Goal: Task Accomplishment & Management: Complete application form

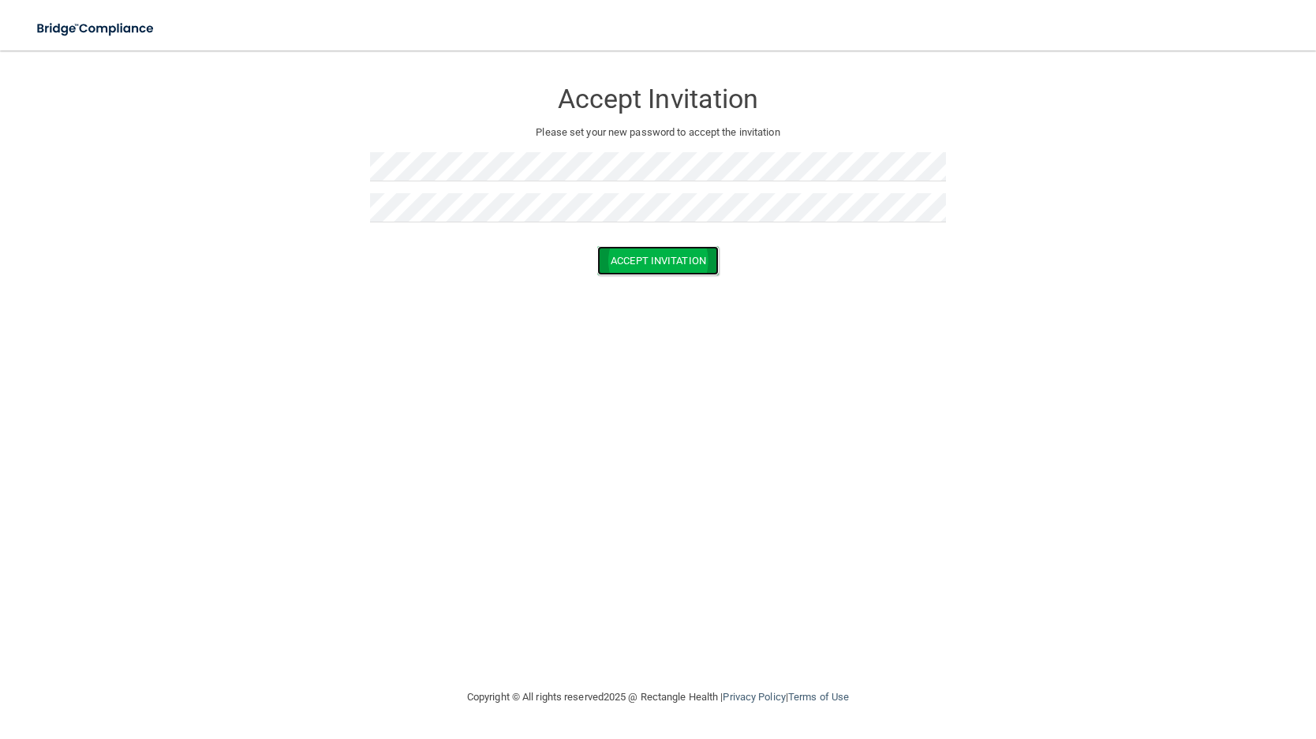
click at [706, 269] on button "Accept Invitation" at bounding box center [658, 260] width 122 height 29
click at [636, 285] on button "Accept Invitation" at bounding box center [658, 283] width 122 height 29
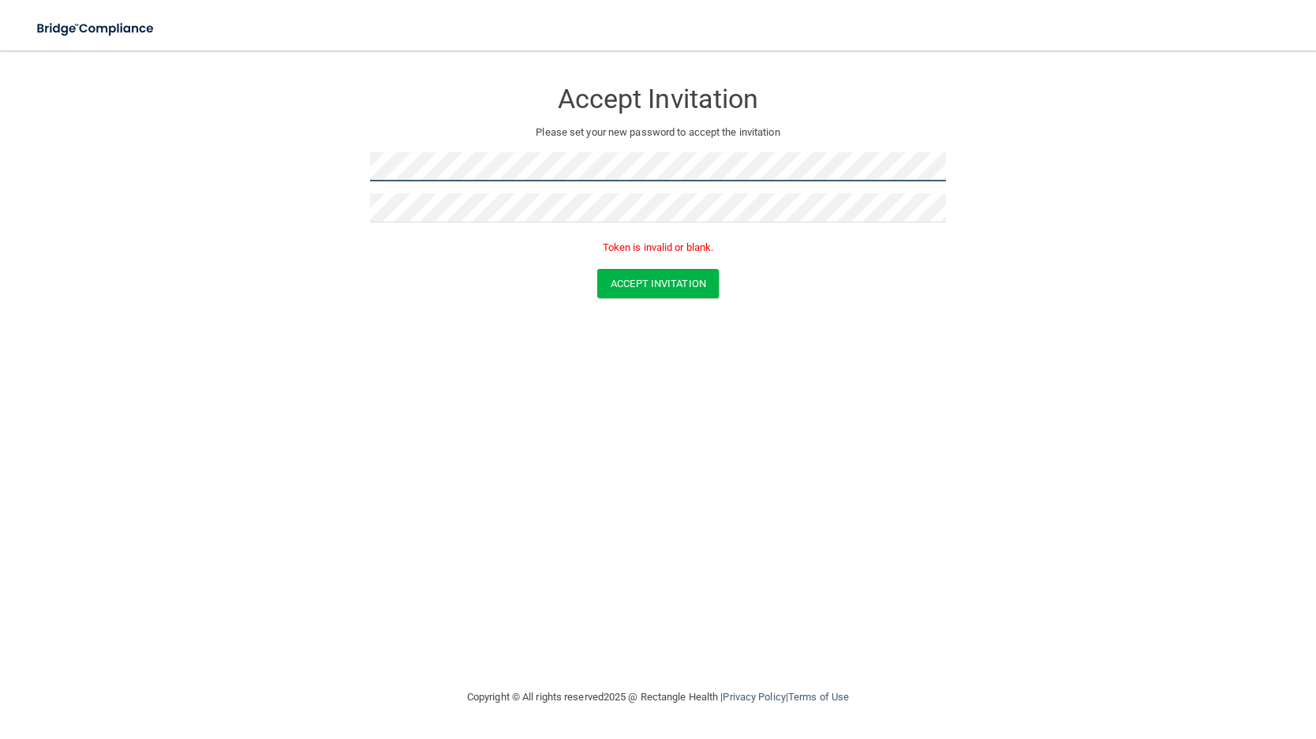
click at [323, 178] on form "Accept Invitation Please set your new password to accept the invitation Token i…" at bounding box center [658, 191] width 1253 height 251
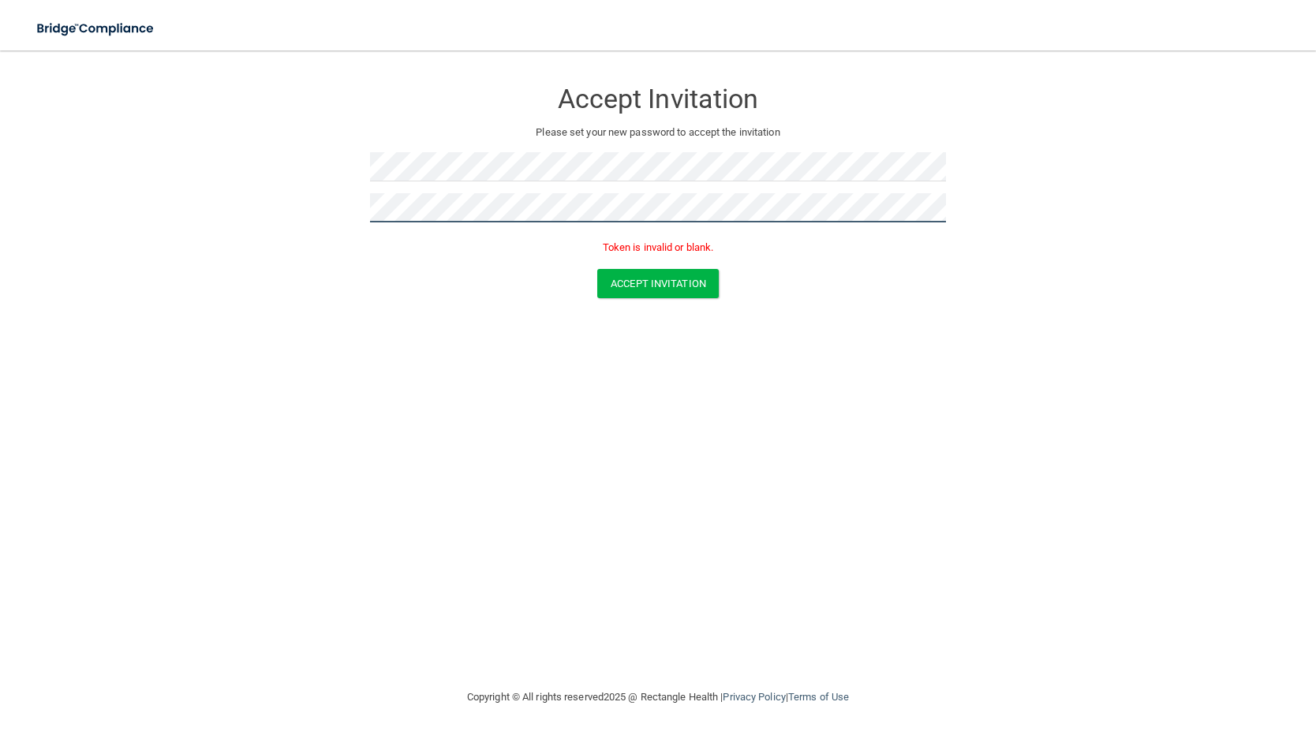
click at [268, 208] on form "Accept Invitation Please set your new password to accept the invitation Token i…" at bounding box center [658, 191] width 1253 height 251
click at [691, 275] on button "Accept Invitation" at bounding box center [658, 283] width 122 height 29
click at [649, 292] on button "Accept Invitation" at bounding box center [658, 283] width 122 height 29
click at [649, 291] on button "Accept Invitation" at bounding box center [658, 283] width 122 height 29
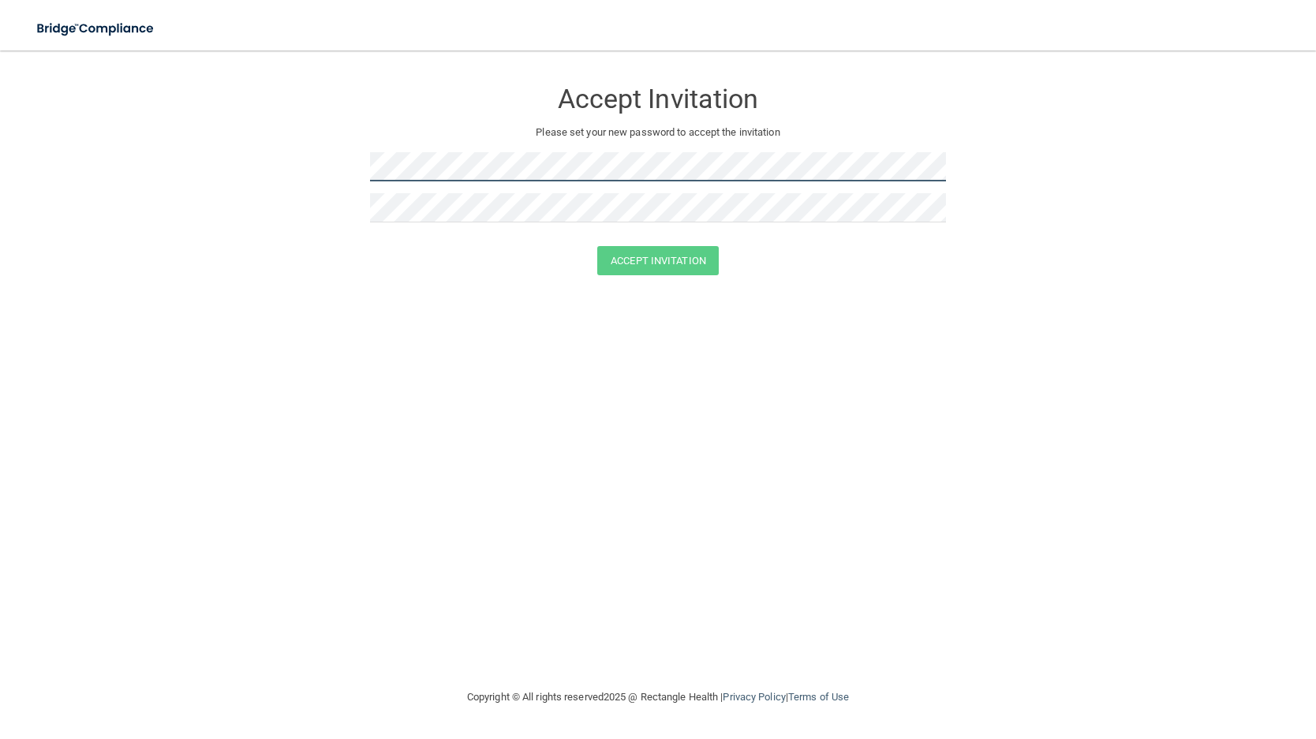
click at [482, 188] on div at bounding box center [658, 172] width 576 height 41
click at [414, 223] on div at bounding box center [658, 213] width 576 height 41
click at [693, 255] on button "Accept Invitation" at bounding box center [658, 260] width 122 height 29
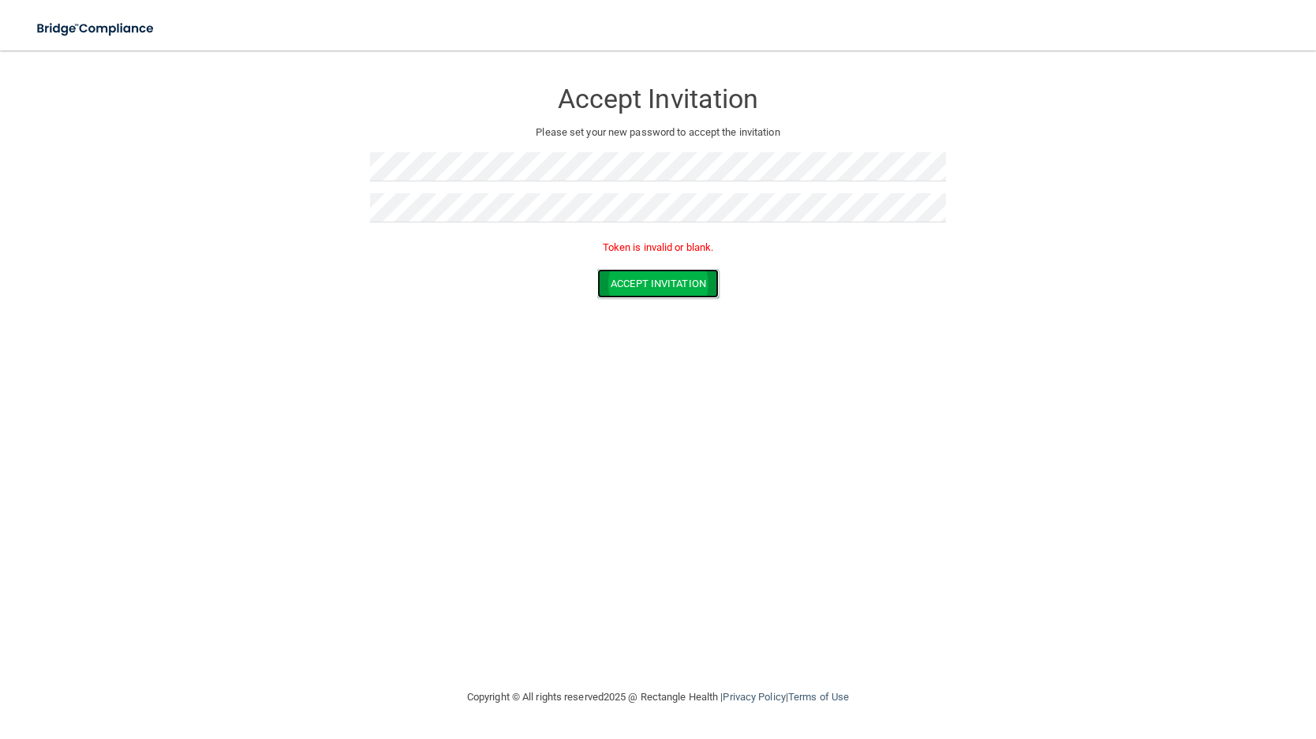
click at [689, 283] on button "Accept Invitation" at bounding box center [658, 283] width 122 height 29
click at [330, 197] on form "Accept Invitation Please set your new password to accept the invitation Token i…" at bounding box center [658, 191] width 1253 height 251
click at [346, 219] on form "Accept Invitation Please set your new password to accept the invitation Token i…" at bounding box center [658, 191] width 1253 height 251
click at [711, 284] on button "Accept Invitation" at bounding box center [658, 283] width 122 height 29
click at [707, 285] on button "Accept Invitation" at bounding box center [658, 283] width 122 height 29
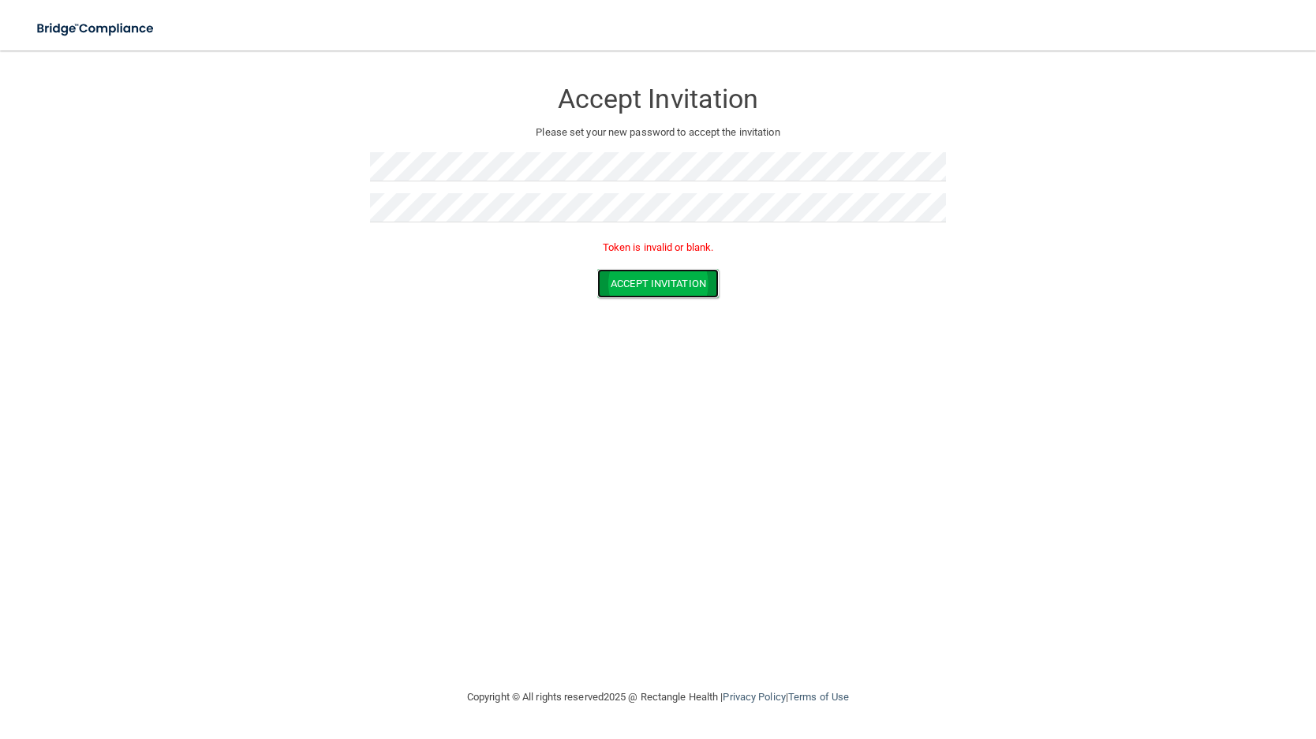
click at [707, 285] on button "Accept Invitation" at bounding box center [658, 283] width 122 height 29
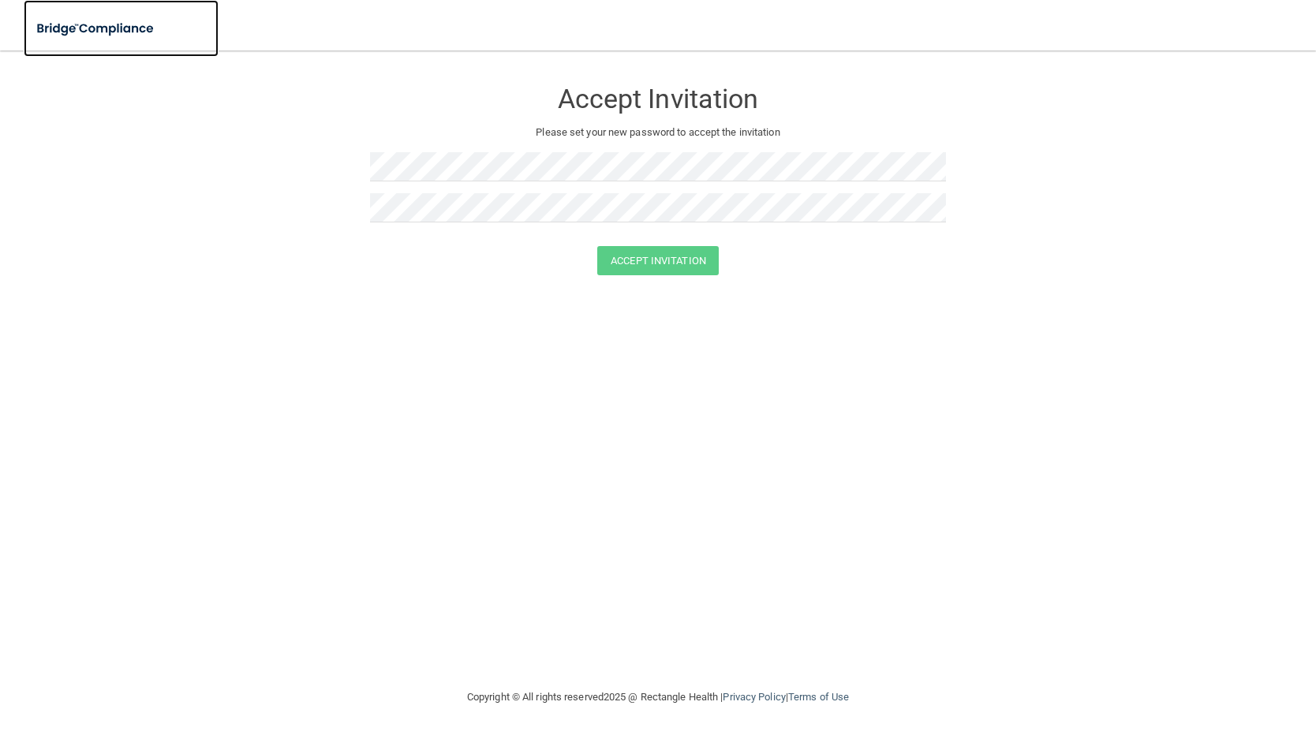
click at [128, 32] on img at bounding box center [96, 29] width 145 height 32
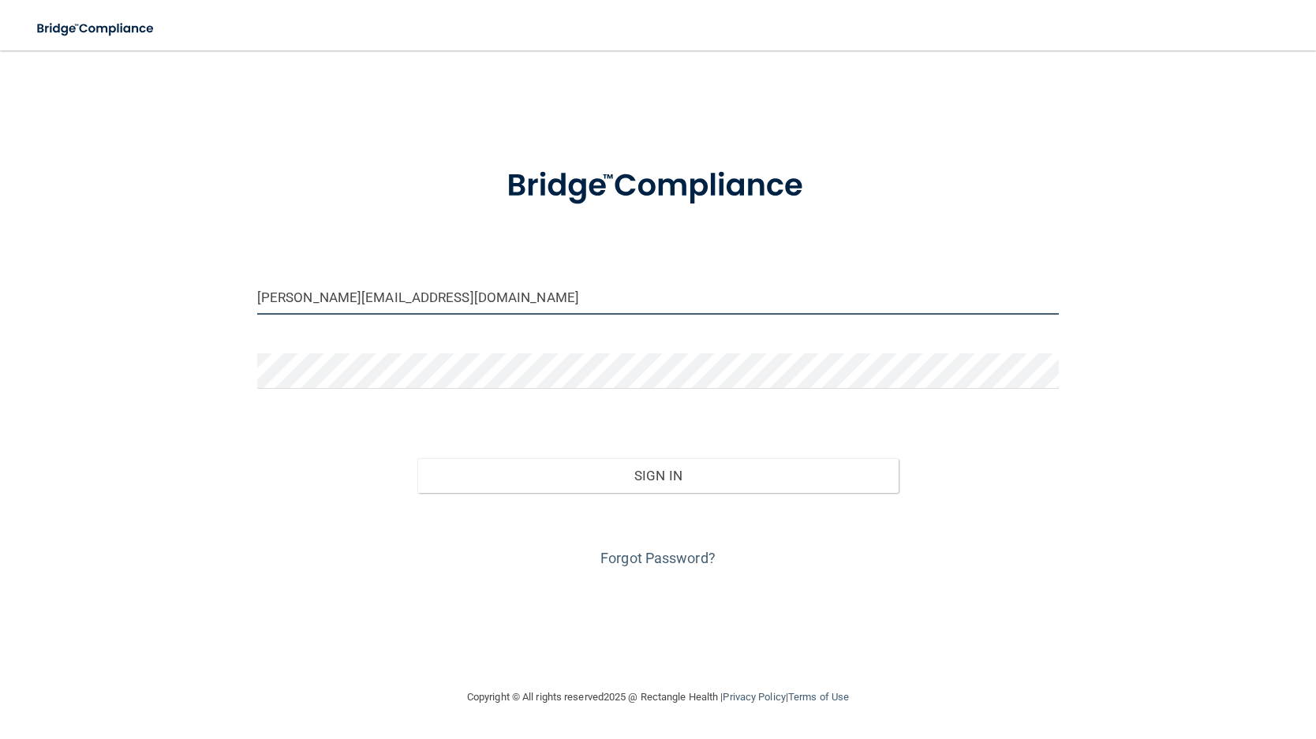
drag, startPoint x: 303, startPoint y: 302, endPoint x: 77, endPoint y: 305, distance: 225.7
click at [77, 305] on div "[PERSON_NAME][EMAIL_ADDRESS][DOMAIN_NAME] Invalid email/password. You don't hav…" at bounding box center [658, 369] width 1253 height 606
type input "[EMAIL_ADDRESS][DOMAIN_NAME]"
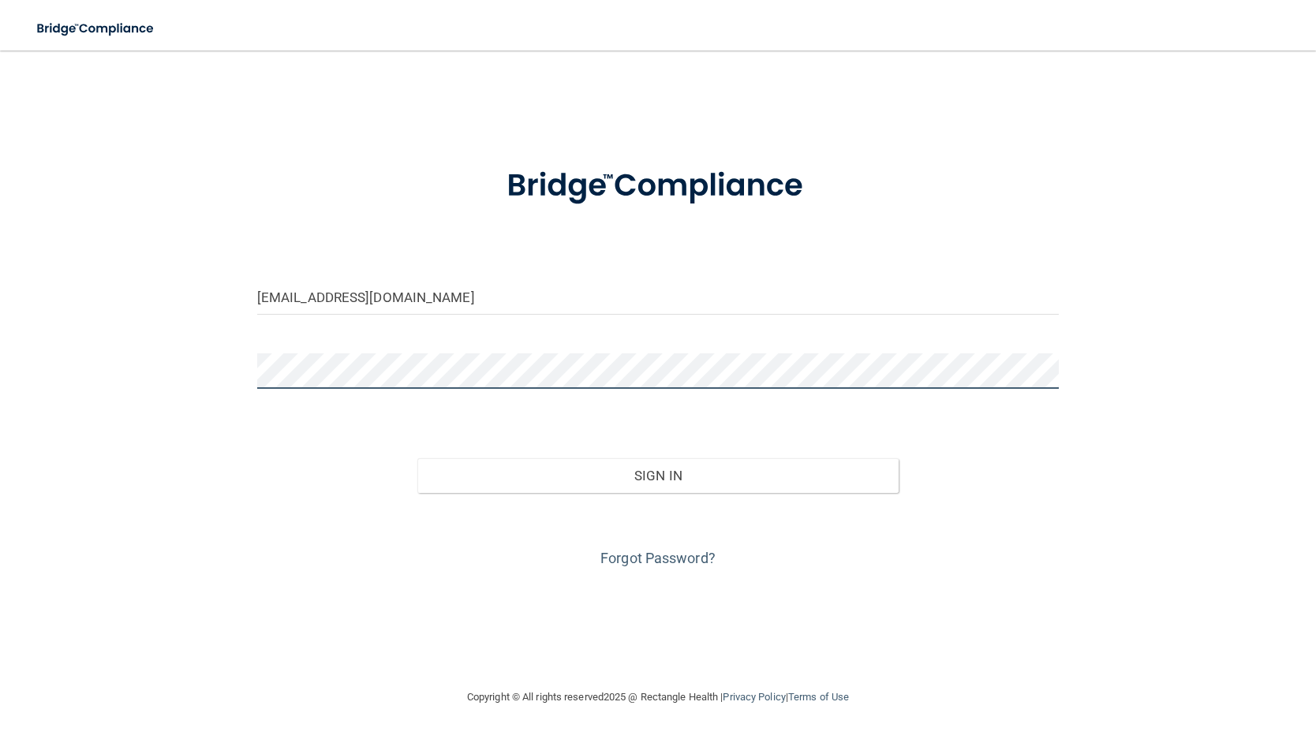
click at [133, 404] on div "[EMAIL_ADDRESS][DOMAIN_NAME] Invalid email/password. You don't have permission …" at bounding box center [658, 369] width 1253 height 606
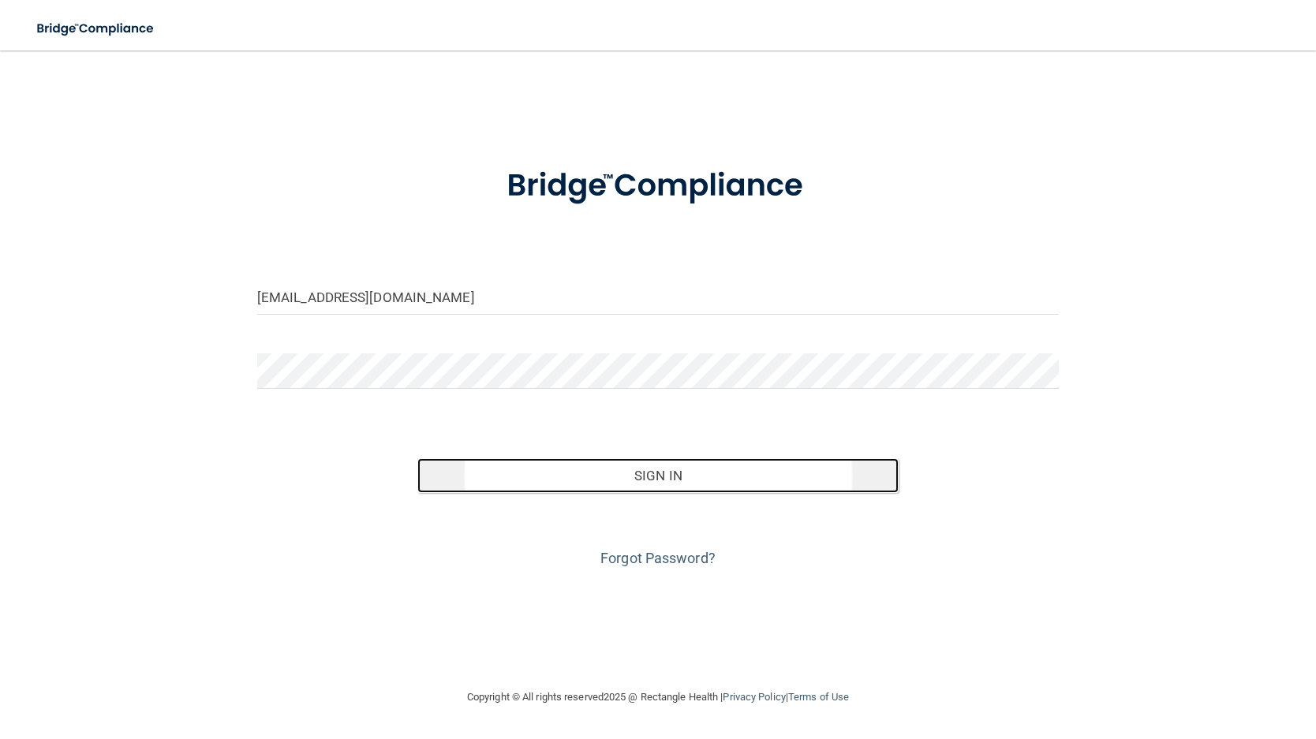
click at [712, 479] on button "Sign In" at bounding box center [657, 476] width 481 height 35
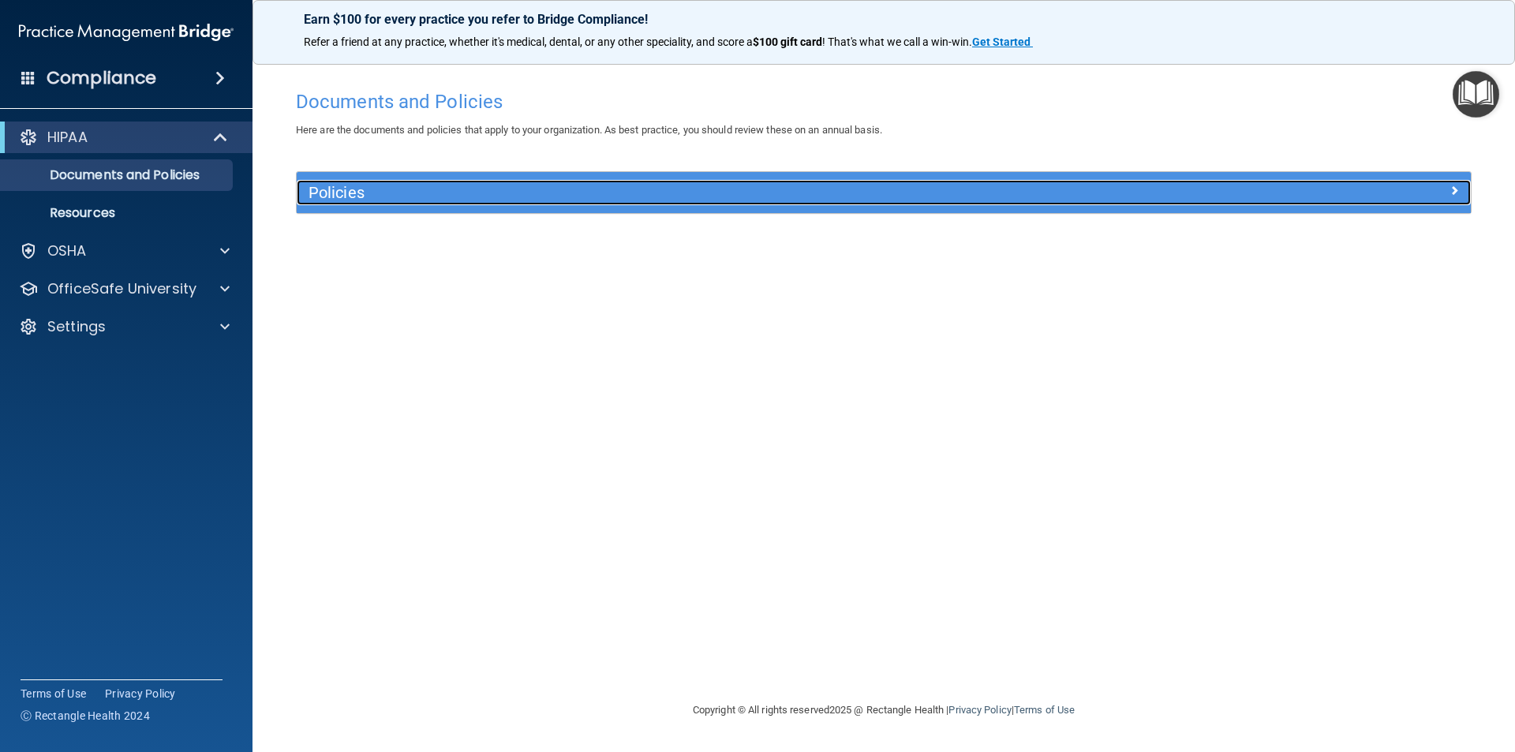
click at [1228, 192] on div at bounding box center [1324, 189] width 294 height 19
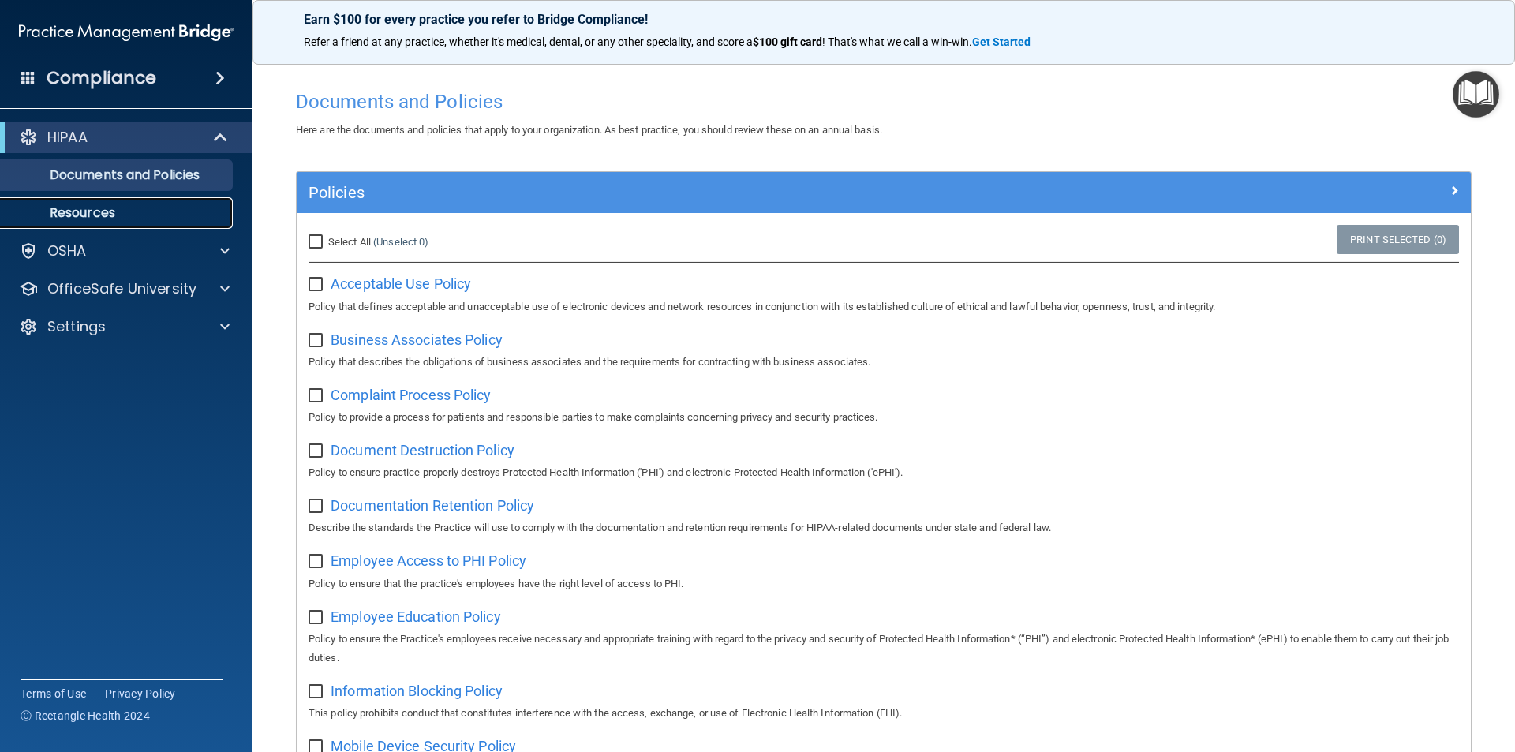
click at [103, 223] on link "Resources" at bounding box center [108, 213] width 249 height 32
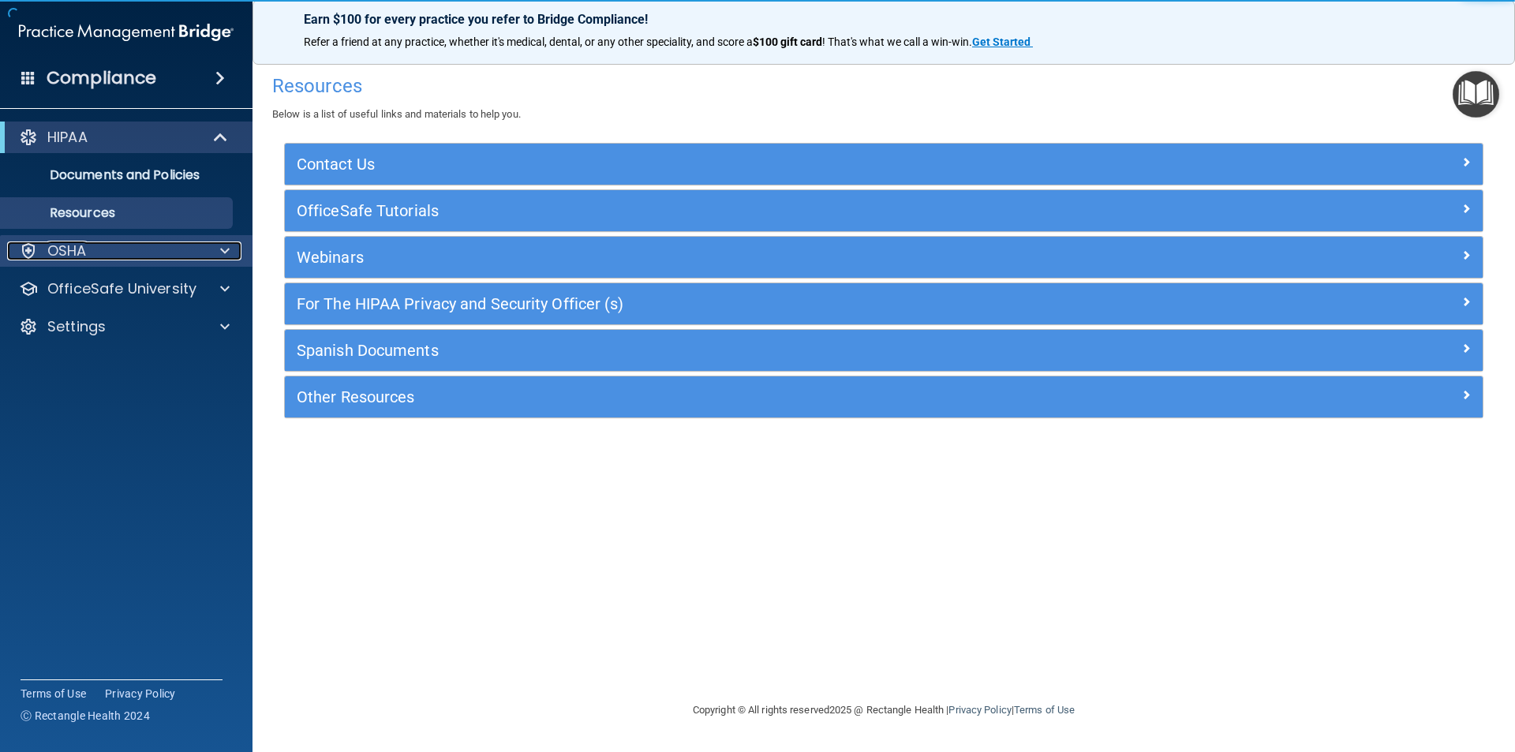
click at [98, 259] on div "OSHA" at bounding box center [105, 250] width 196 height 19
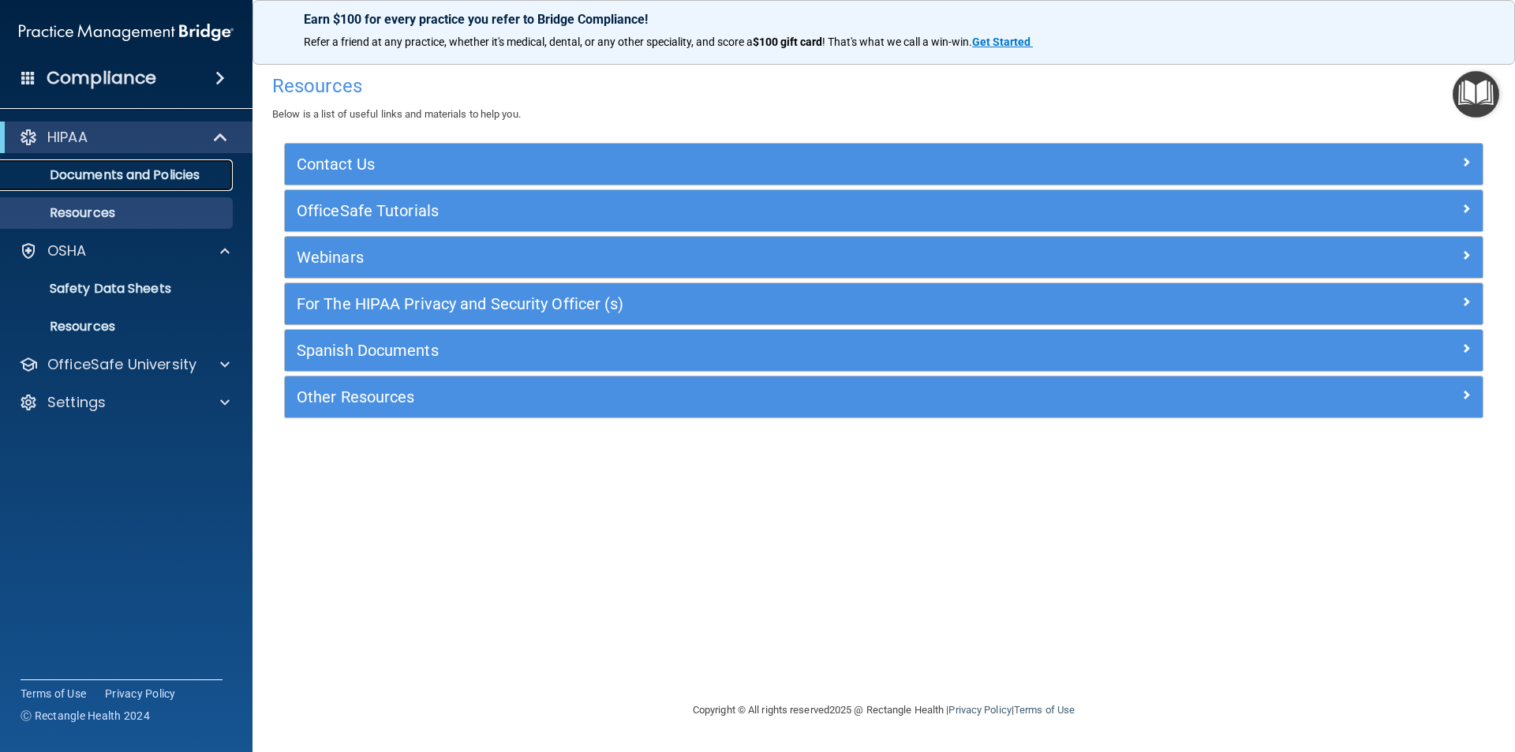
click at [204, 177] on p "Documents and Policies" at bounding box center [117, 175] width 215 height 16
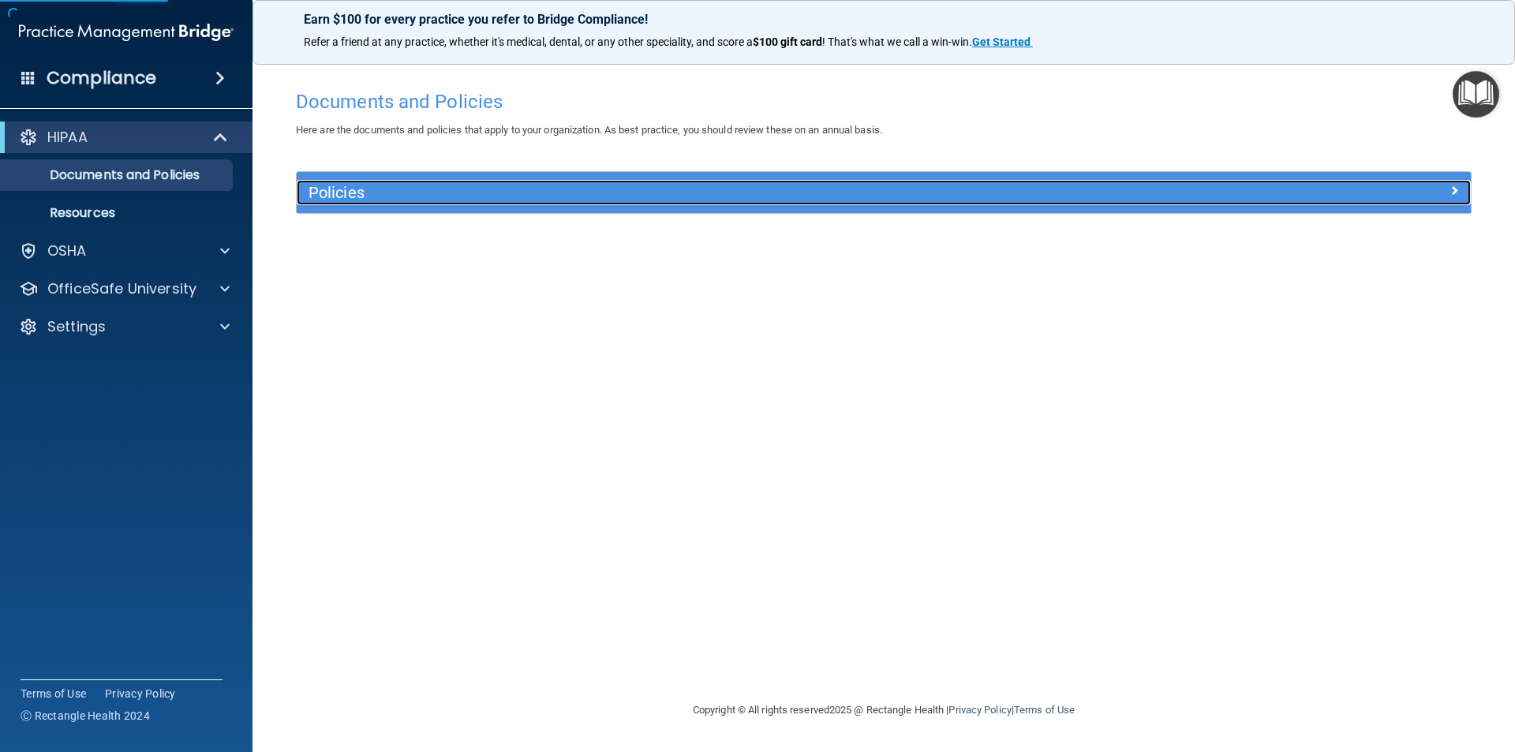
click at [630, 190] on h5 "Policies" at bounding box center [737, 192] width 857 height 17
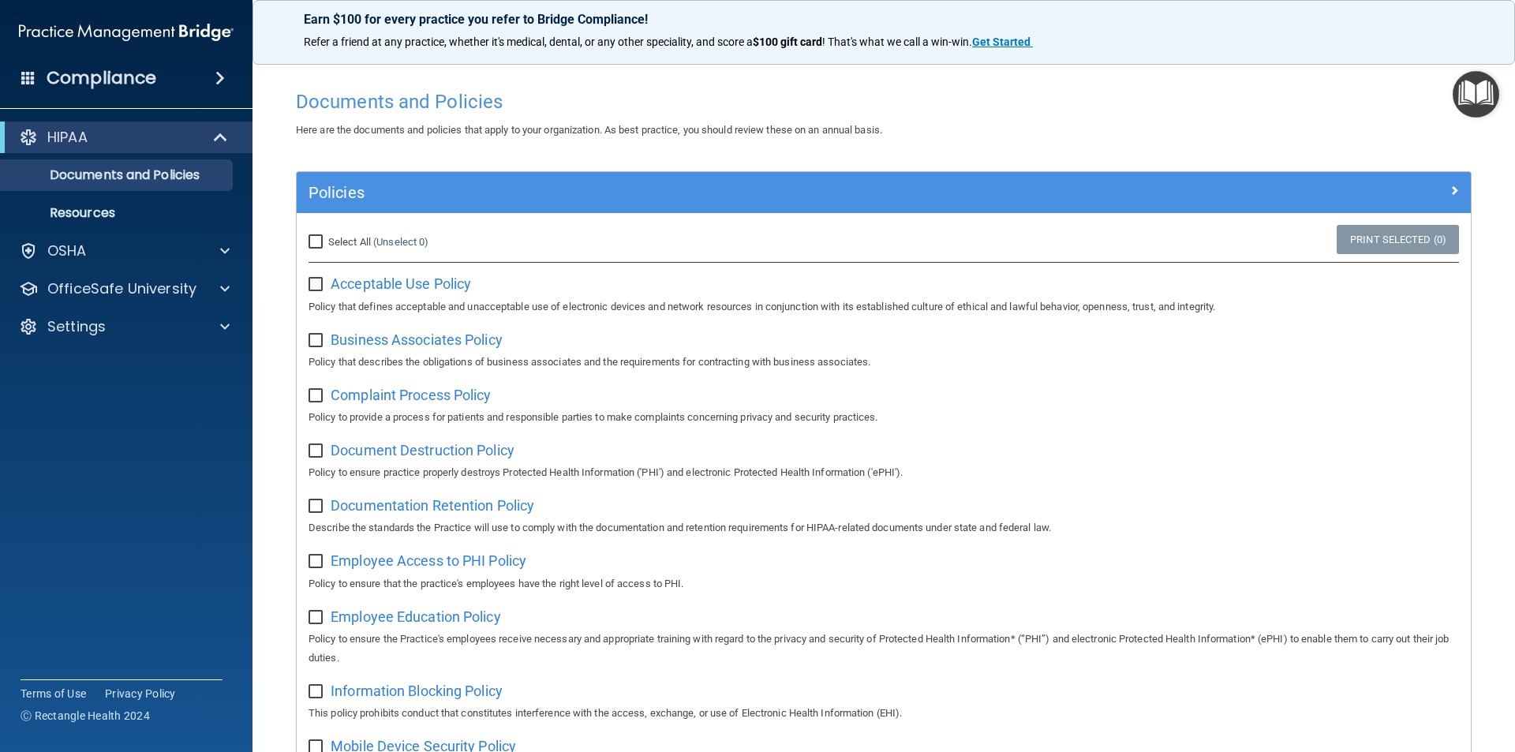
click at [310, 240] on input "Select All (Unselect 0) Unselect All" at bounding box center [318, 242] width 18 height 13
checkbox input "true"
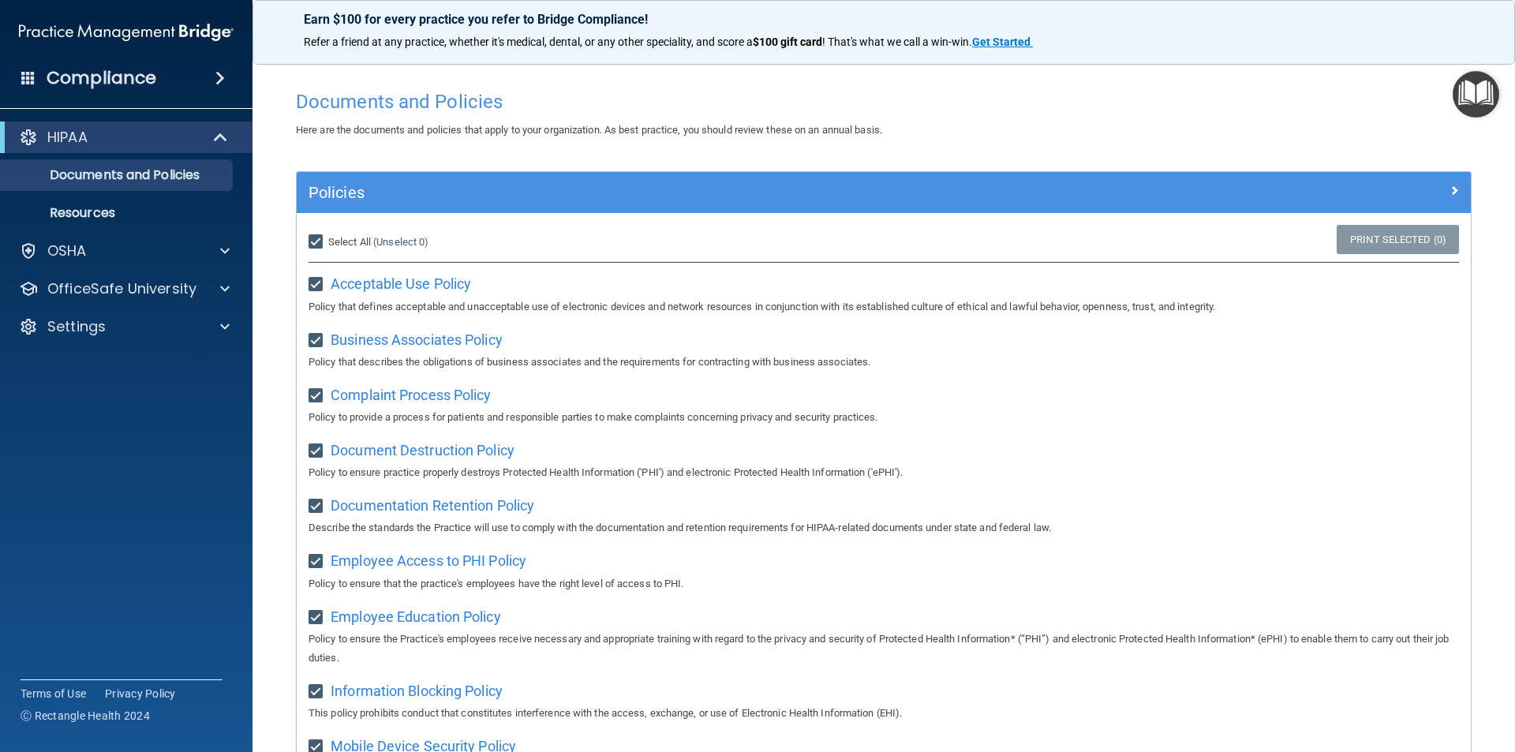
checkbox input "true"
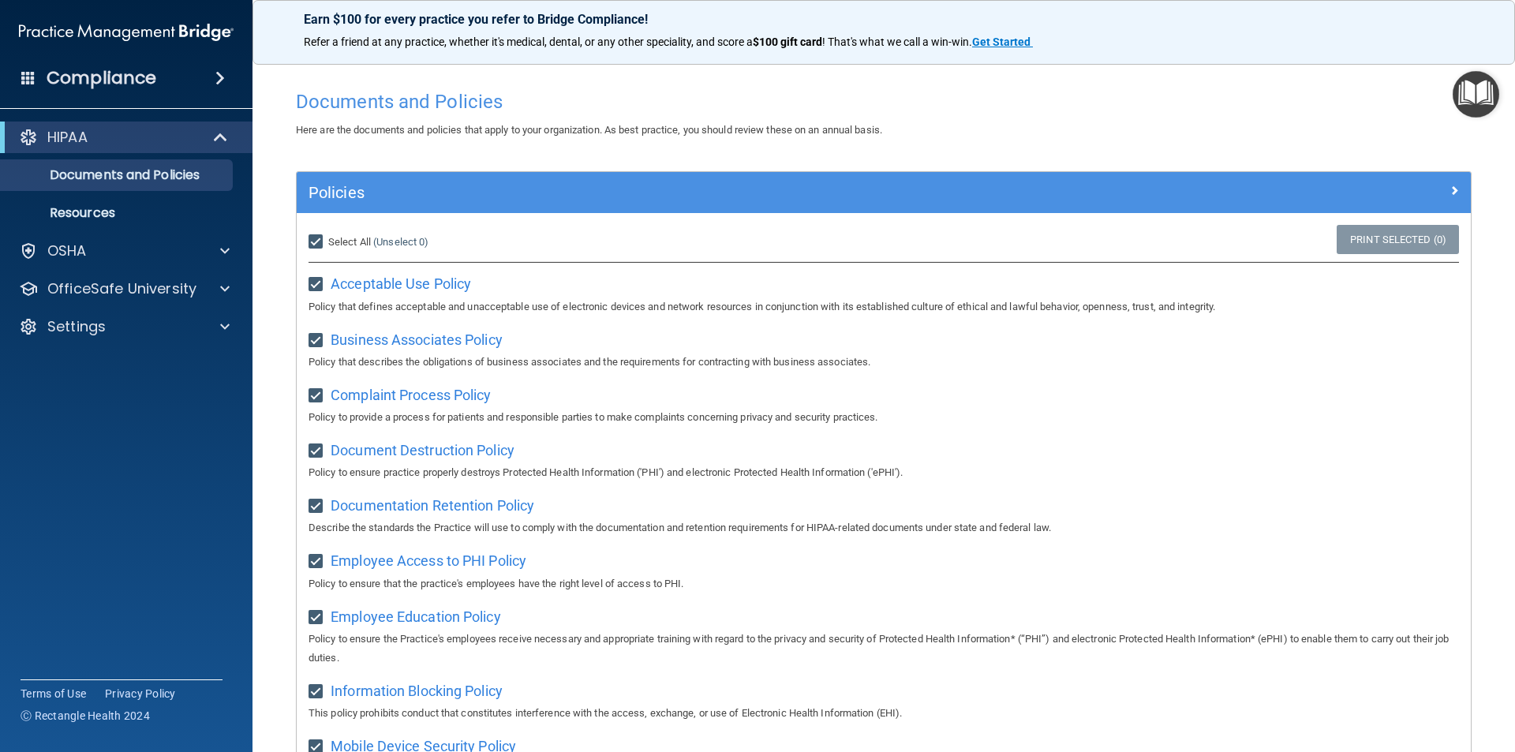
checkbox input "true"
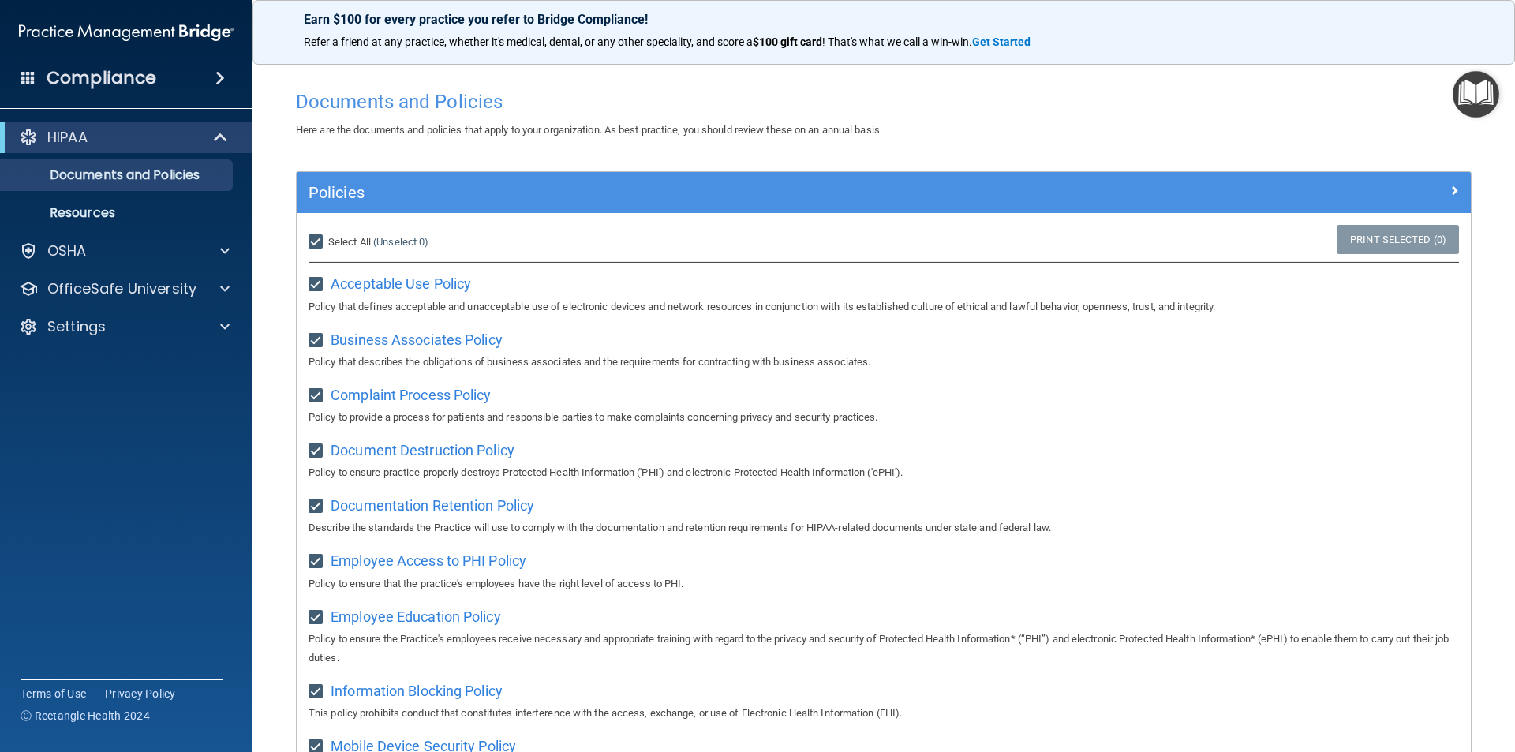
checkbox input "true"
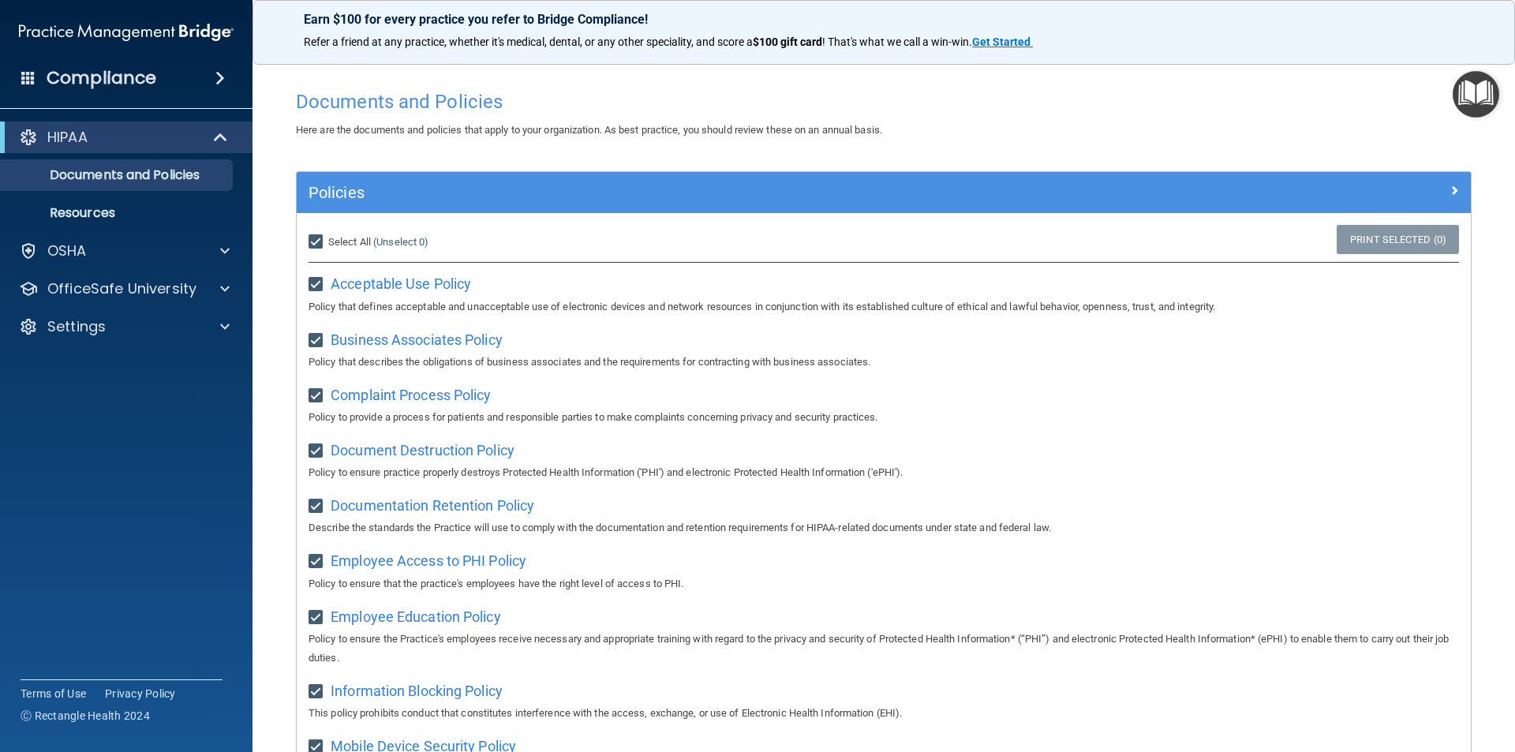
checkbox input "true"
click at [343, 254] on div "Select All (Unselect 21) Unselect All" at bounding box center [492, 242] width 391 height 35
click at [354, 234] on div "Select All (Unselect 21) Unselect All" at bounding box center [492, 242] width 391 height 35
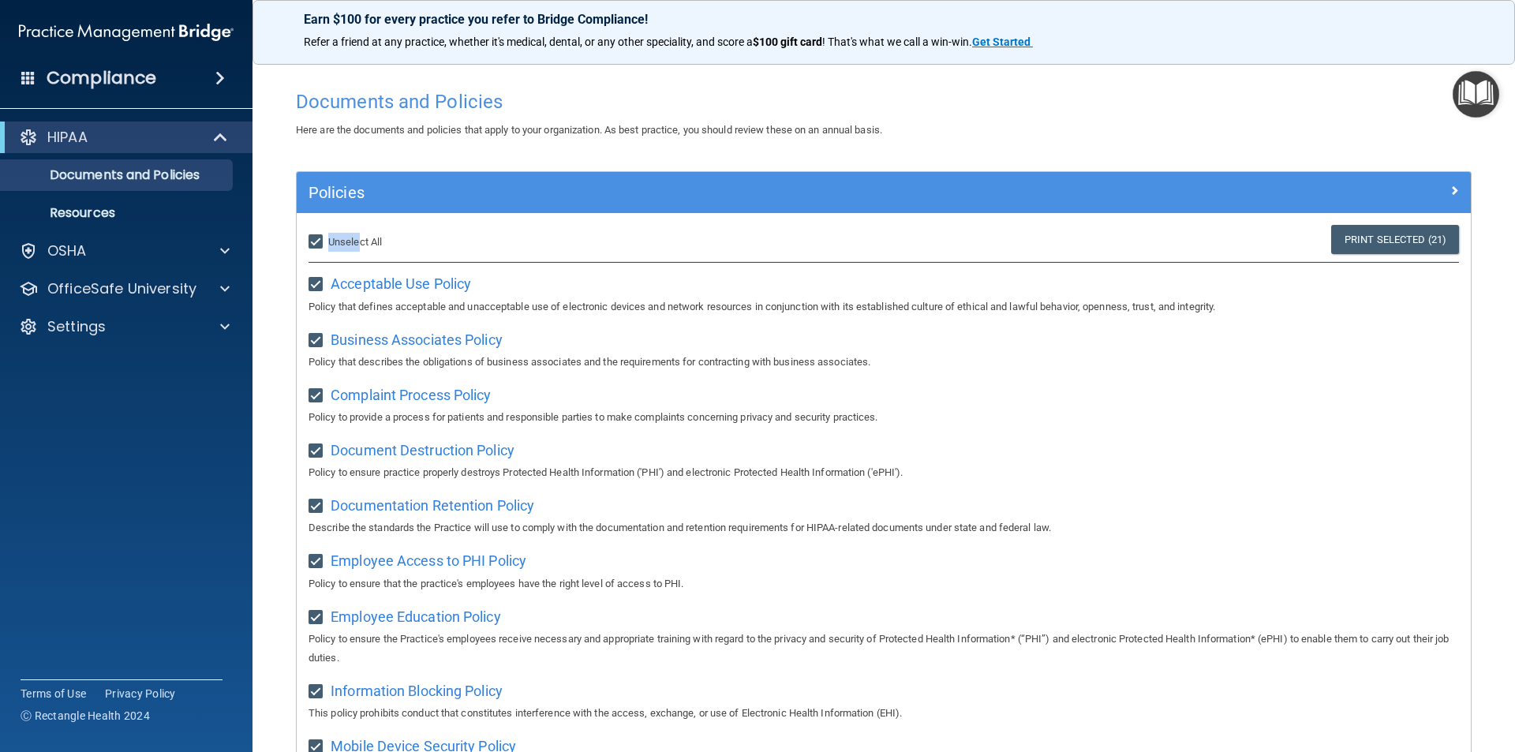
click at [310, 243] on input "Select All (Unselect 21) Unselect All" at bounding box center [318, 242] width 18 height 13
checkbox input "false"
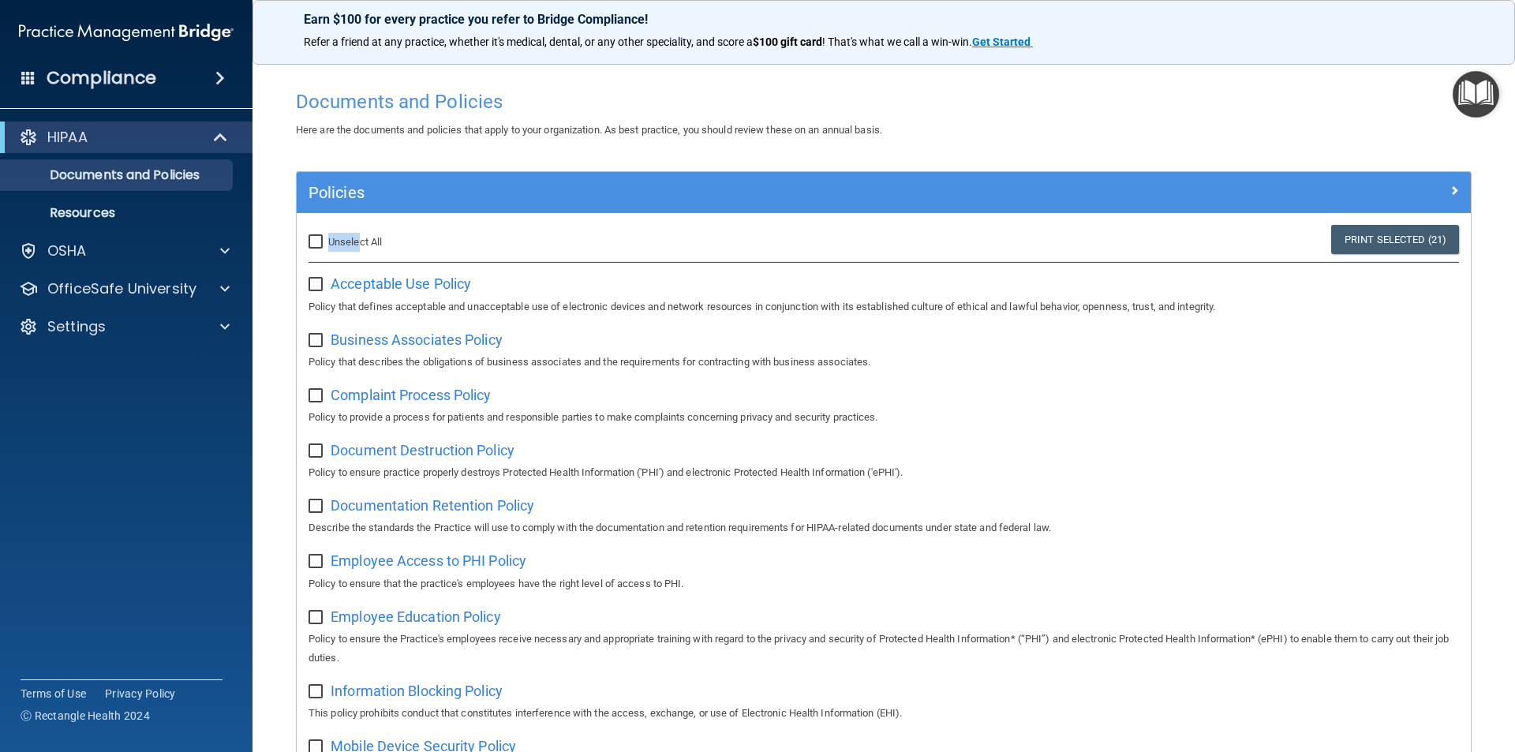
checkbox input "false"
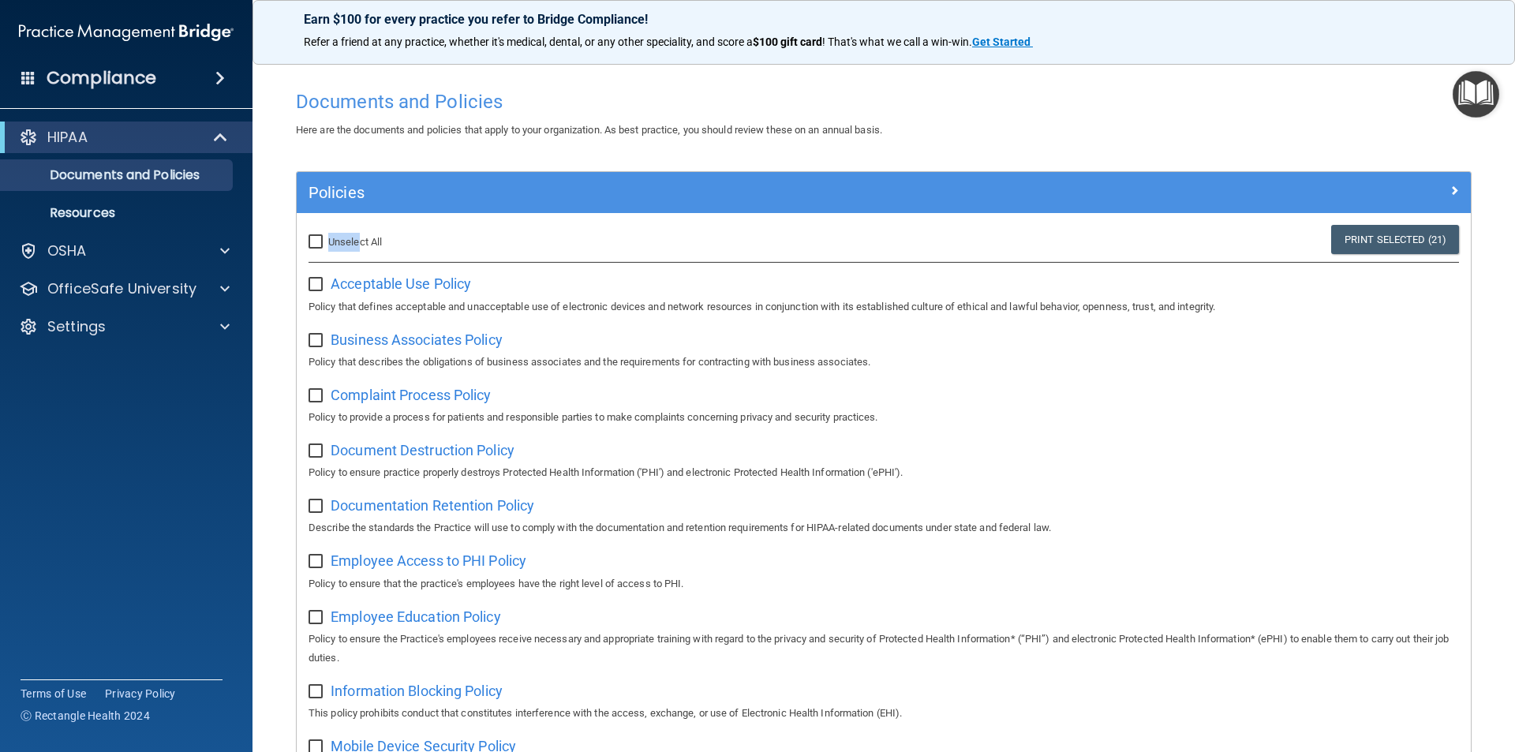
checkbox input "false"
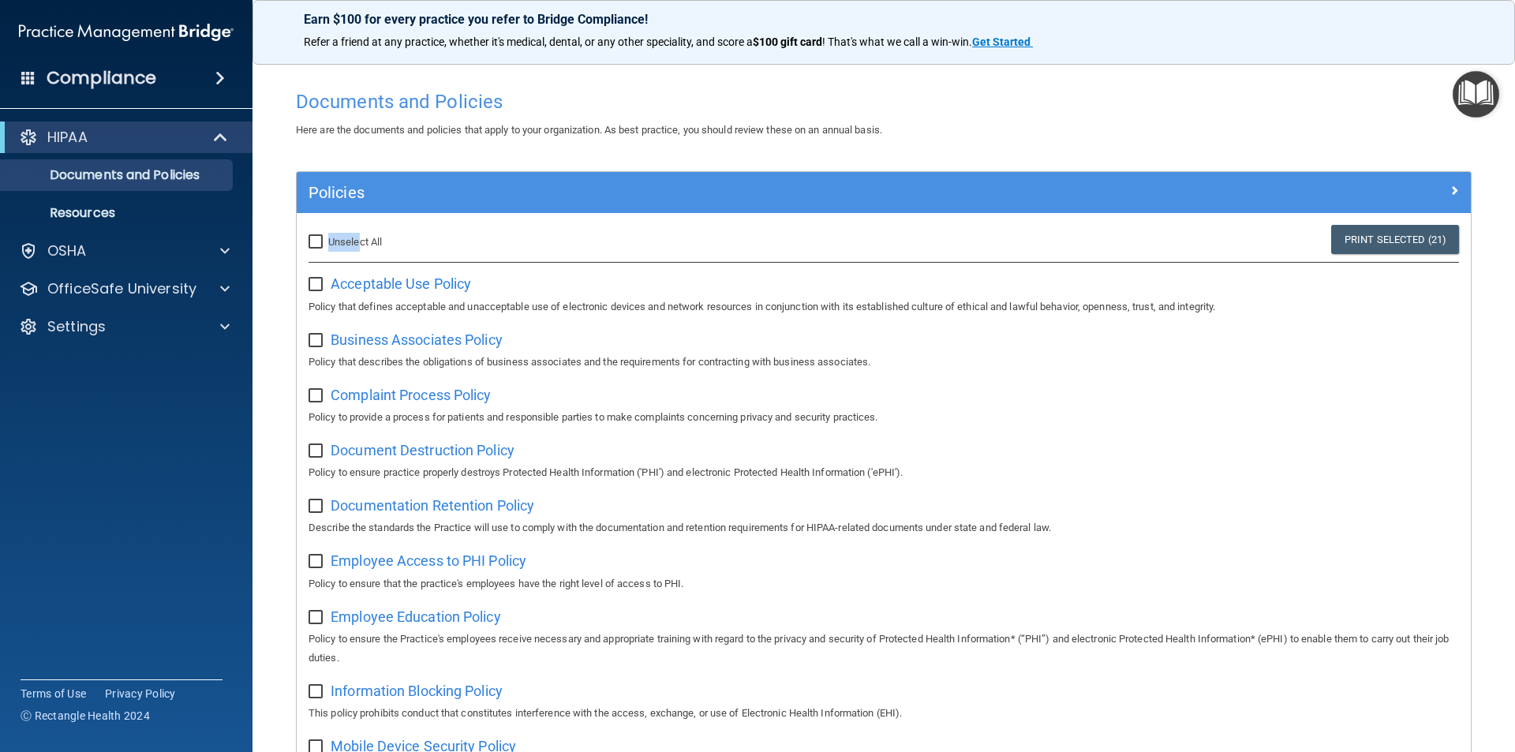
checkbox input "false"
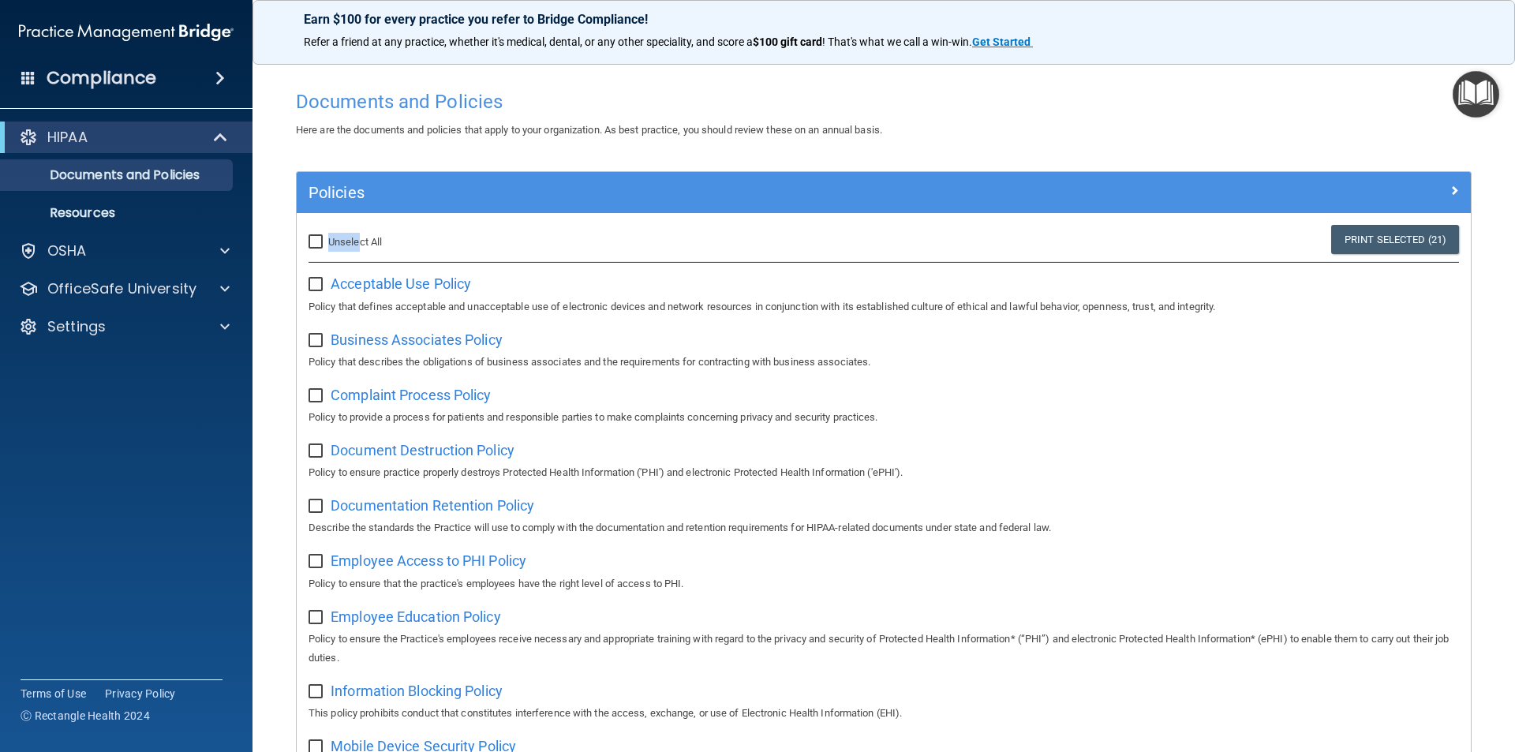
checkbox input "false"
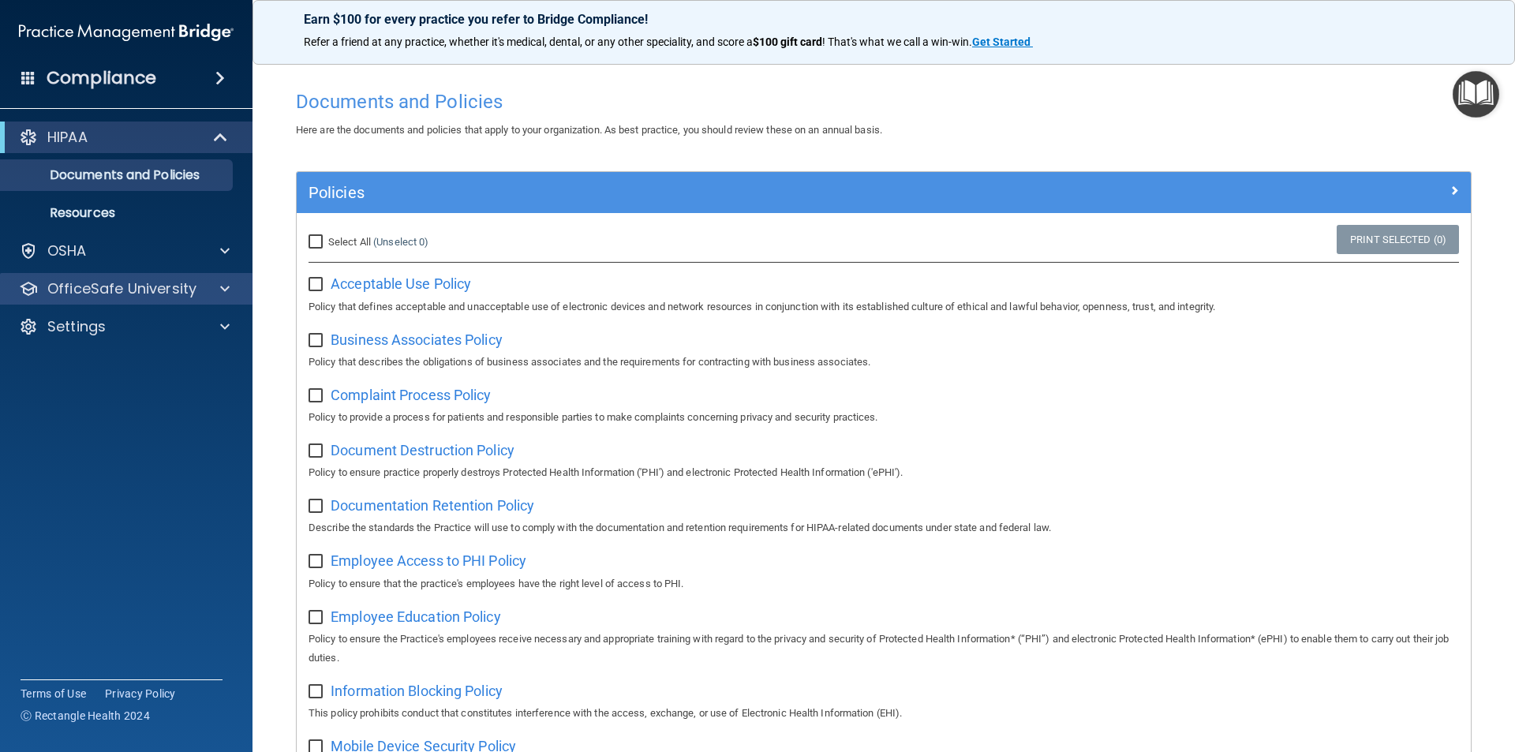
click at [174, 278] on div "OfficeSafe University" at bounding box center [126, 289] width 253 height 32
click at [166, 288] on p "OfficeSafe University" at bounding box center [121, 288] width 149 height 19
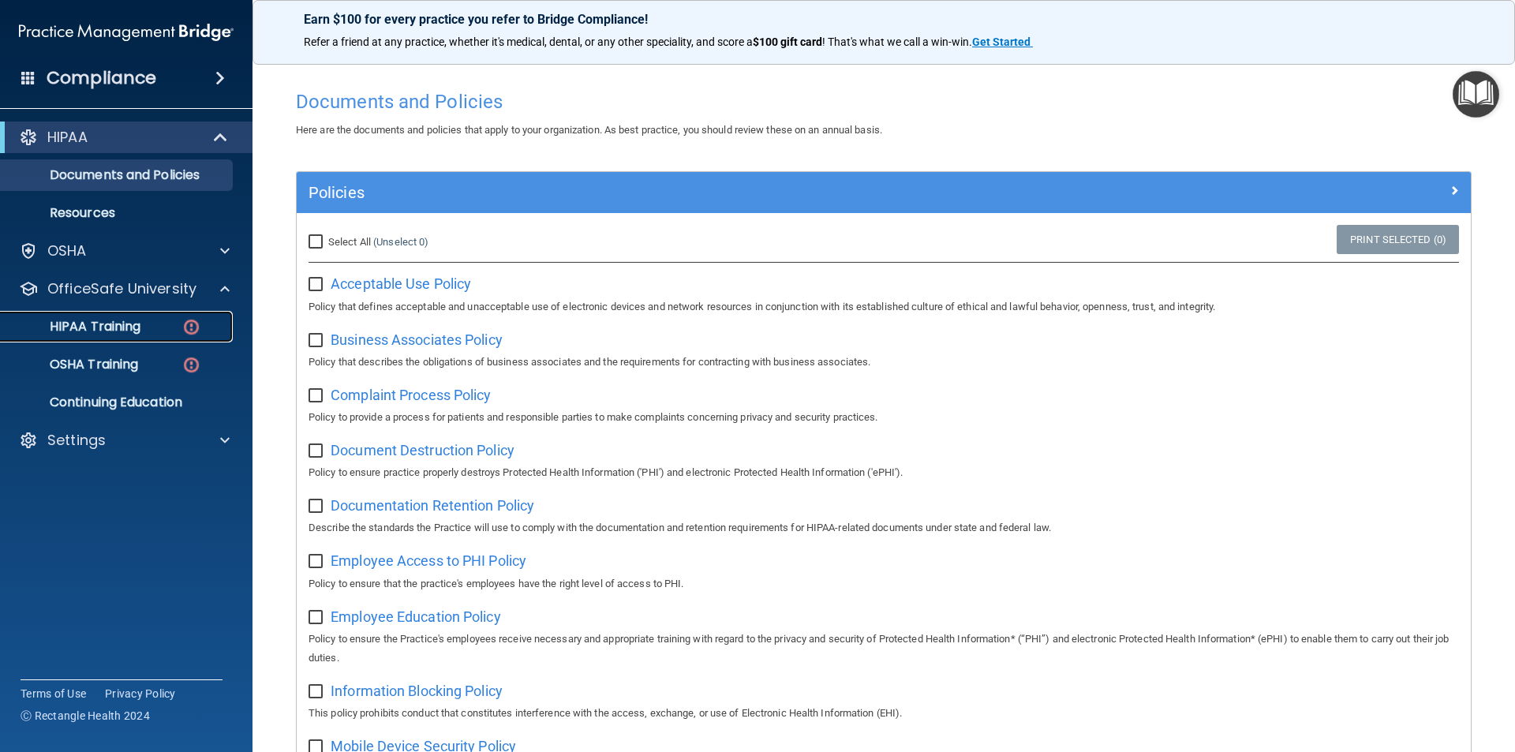
click at [163, 334] on div "HIPAA Training" at bounding box center [117, 327] width 215 height 16
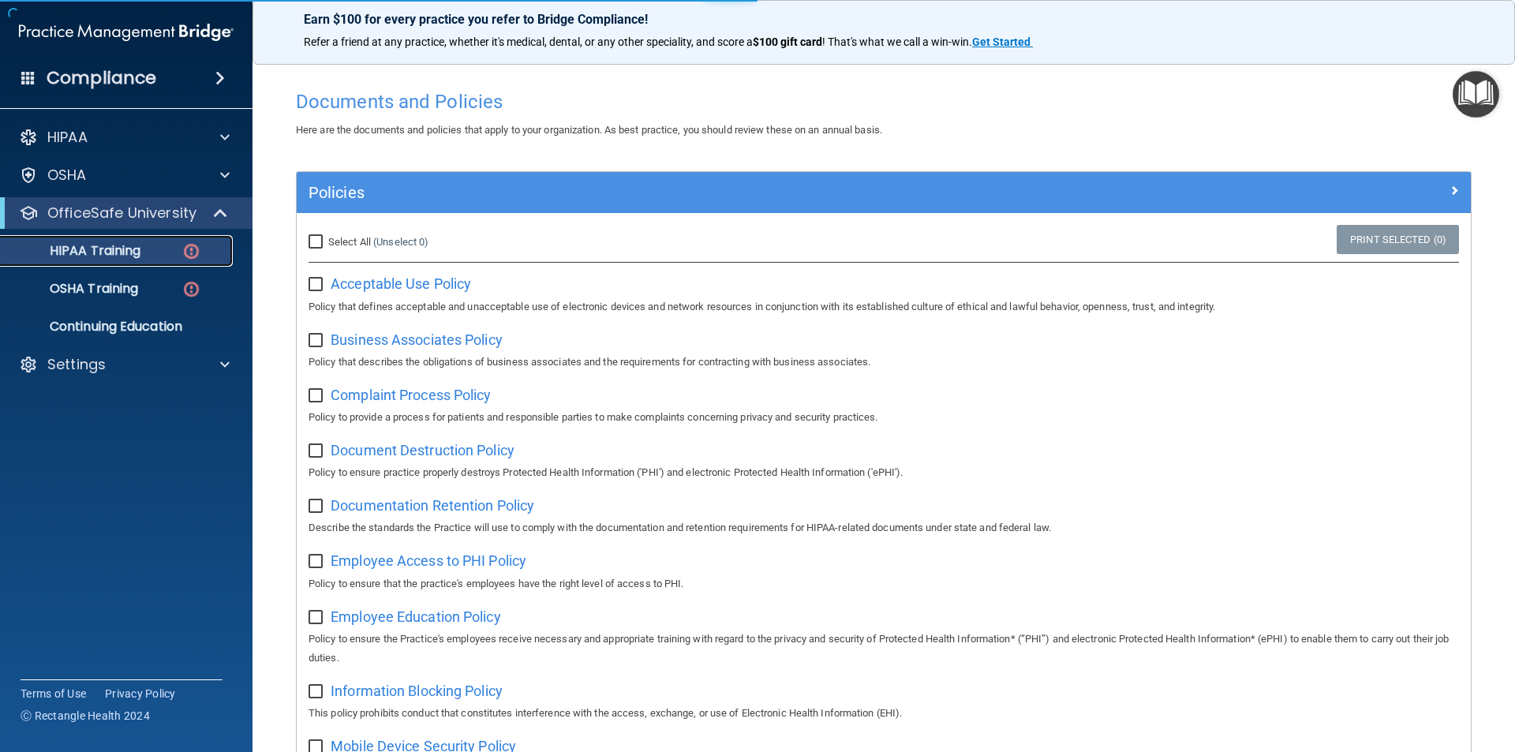
click at [151, 258] on div "HIPAA Training" at bounding box center [117, 251] width 215 height 16
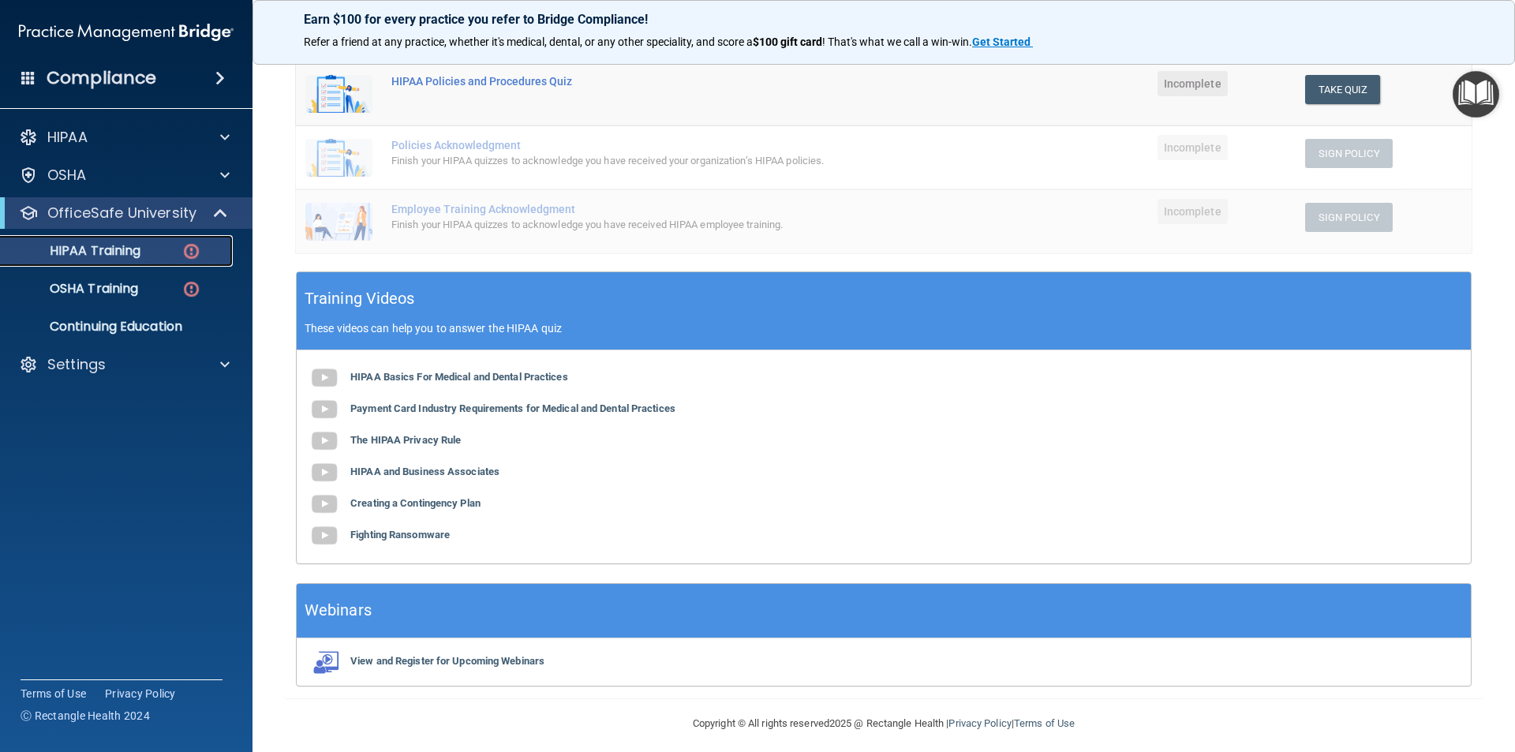
scroll to position [354, 0]
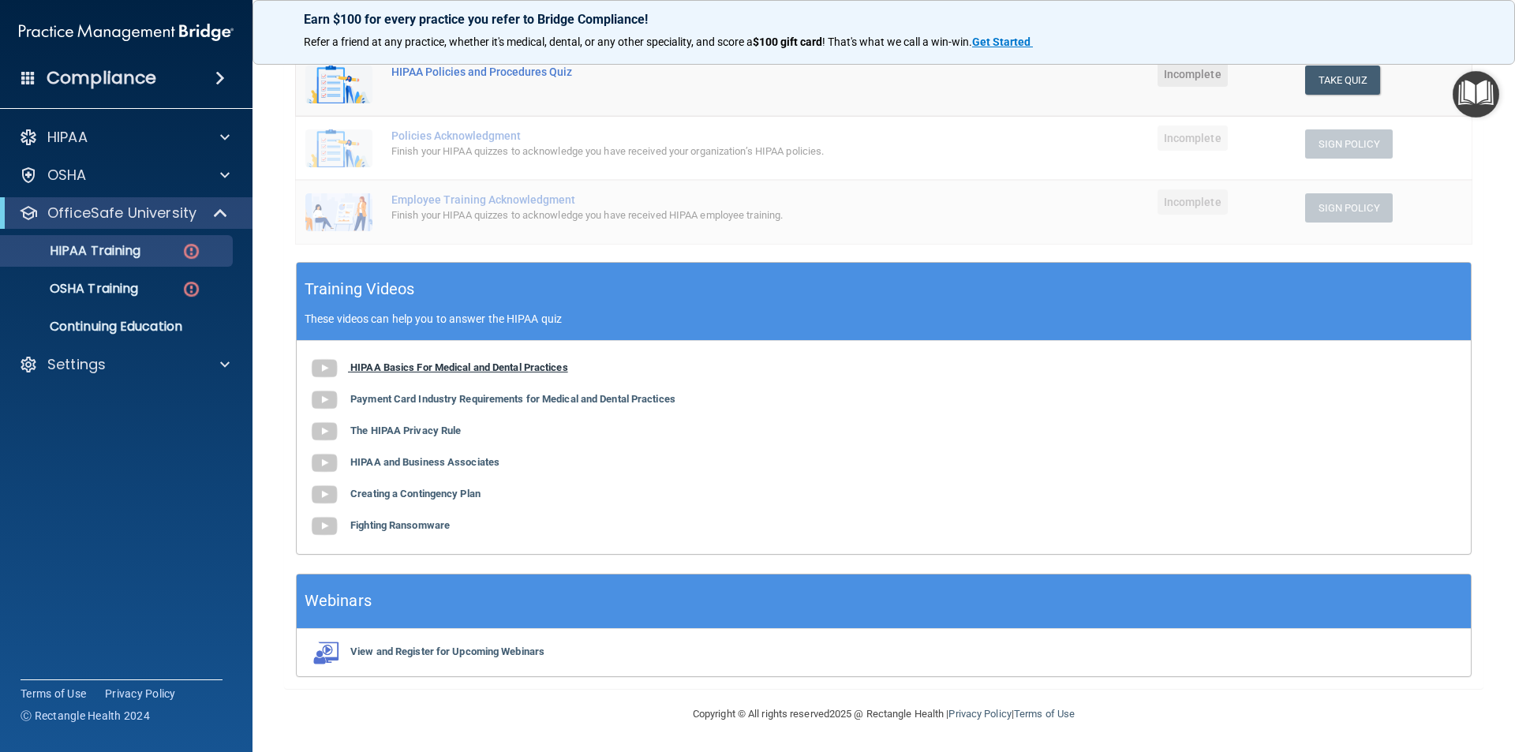
click at [322, 368] on img at bounding box center [325, 369] width 32 height 32
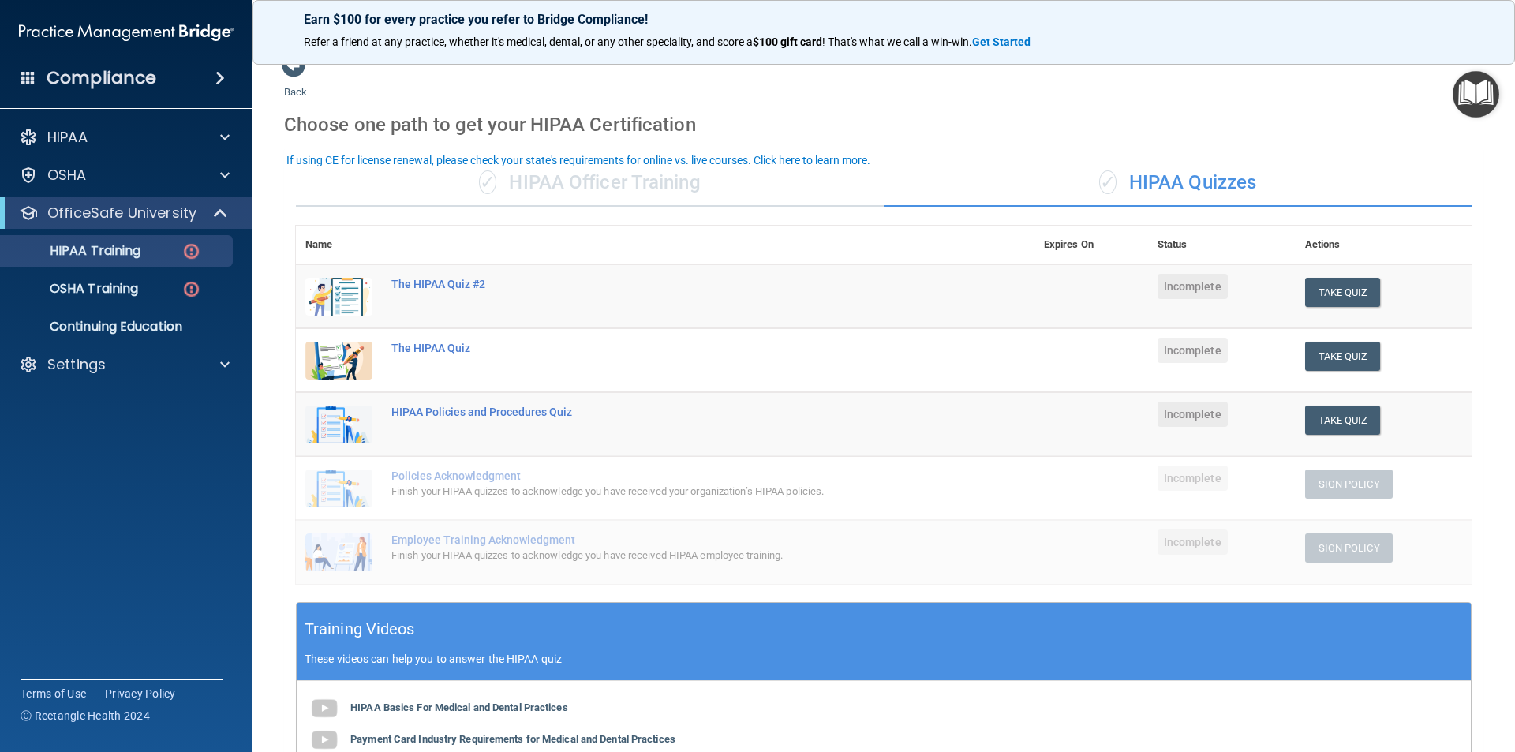
scroll to position [0, 0]
